Goal: Answer question/provide support: Share knowledge or assist other users

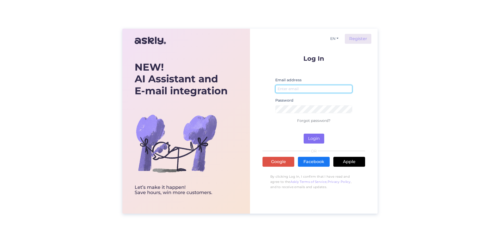
type input "[EMAIL_ADDRESS][DOMAIN_NAME]"
click at [313, 134] on button "Login" at bounding box center [313, 139] width 21 height 10
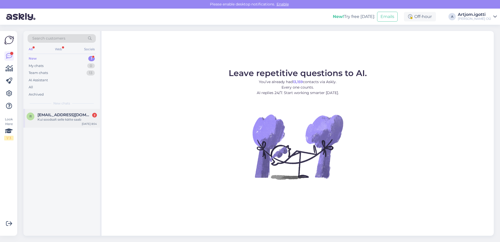
click at [85, 119] on div "Kui soodsalt selle kätte saab" at bounding box center [66, 119] width 59 height 5
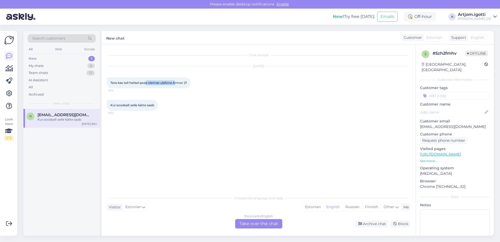
drag, startPoint x: 151, startPoint y: 83, endPoint x: 175, endPoint y: 84, distance: 24.5
click at [175, 84] on span "Tere kas teil hetkel poes olemas ulefone Armor 21" at bounding box center [148, 83] width 76 height 4
click at [184, 87] on div "Tere kas teil hetkel poes olemas ulefone Armor 21 8:53" at bounding box center [149, 82] width 84 height 11
drag, startPoint x: 188, startPoint y: 82, endPoint x: 175, endPoint y: 83, distance: 13.6
click at [175, 83] on span "Tere kas teil hetkel poes olemas ulefone Armor 21" at bounding box center [148, 83] width 76 height 4
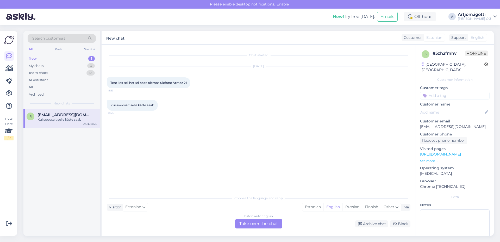
click at [199, 76] on div "[DATE] Tere kas teil hetkel poes olemas ulefone Armor 21 8:53" at bounding box center [258, 77] width 303 height 33
click at [180, 81] on span "Tere kas teil hetkel poes olemas ulefone Armor 21" at bounding box center [148, 83] width 76 height 4
drag, startPoint x: 188, startPoint y: 82, endPoint x: 174, endPoint y: 83, distance: 13.8
click at [174, 83] on span "Tere kas teil hetkel poes olemas ulefone Armor 21" at bounding box center [148, 83] width 76 height 4
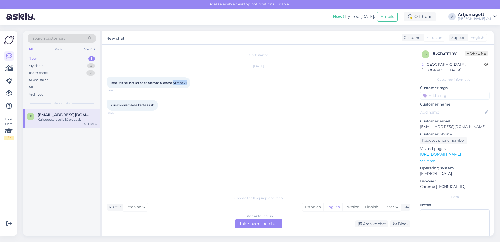
copy span "Armor 21"
click at [309, 206] on div "Estonian" at bounding box center [312, 207] width 21 height 8
click at [263, 224] on div "Estonian to Estonian Take over the chat" at bounding box center [258, 223] width 47 height 9
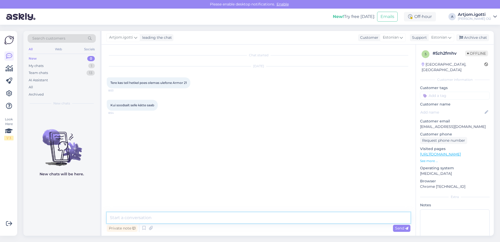
click at [148, 217] on textarea at bounding box center [258, 217] width 303 height 11
paste textarea "[URL][DOMAIN_NAME]"
type textarea "Tere [PERSON_NAME] toode lingi [URL][DOMAIN_NAME]"
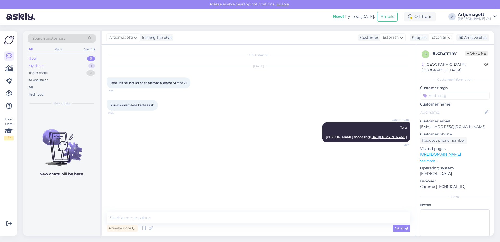
click at [70, 67] on div "My chats 1" at bounding box center [62, 65] width 68 height 7
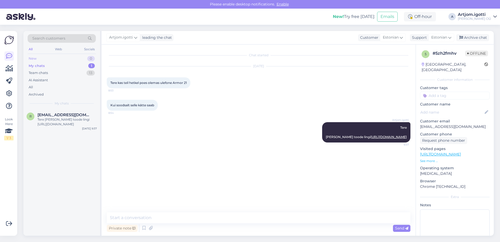
click at [69, 58] on div "New 0" at bounding box center [62, 58] width 68 height 7
